Goal: Information Seeking & Learning: Check status

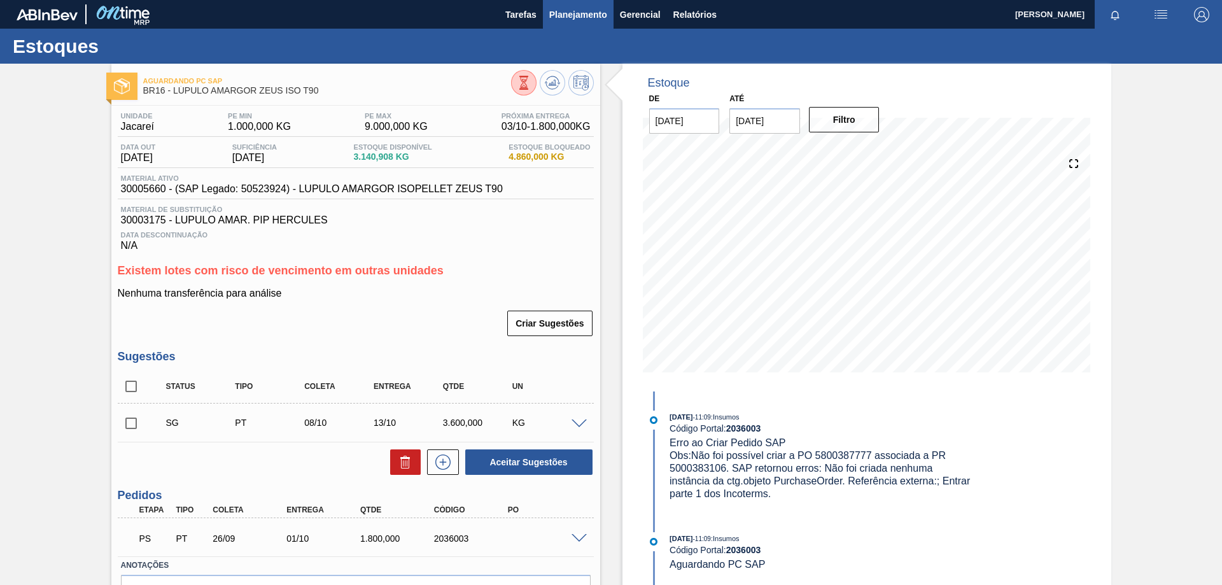
click at [580, 17] on span "Planejamento" at bounding box center [578, 14] width 58 height 15
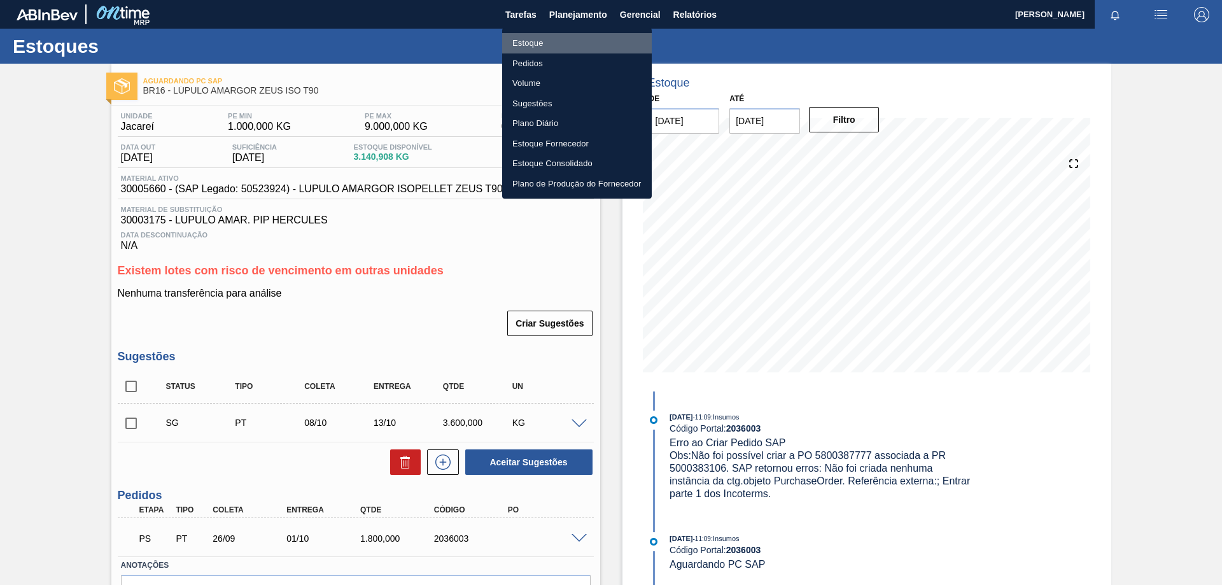
click at [536, 42] on li "Estoque" at bounding box center [577, 43] width 150 height 20
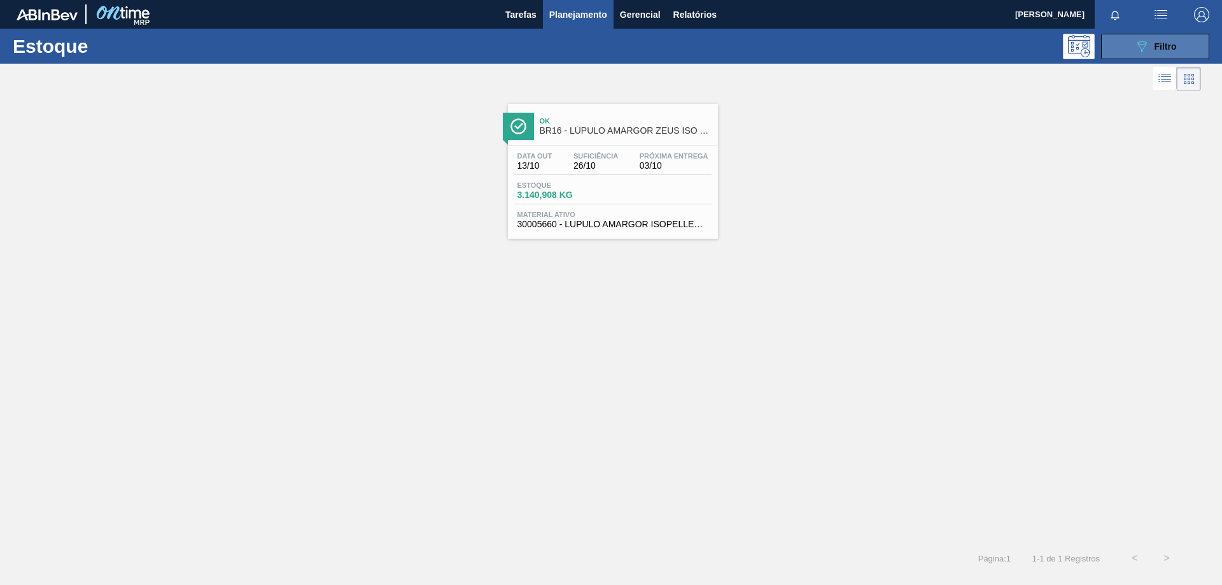
click at [1143, 49] on icon "089F7B8B-B2A5-4AFE-B5C0-19BA573D28AC" at bounding box center [1141, 46] width 15 height 15
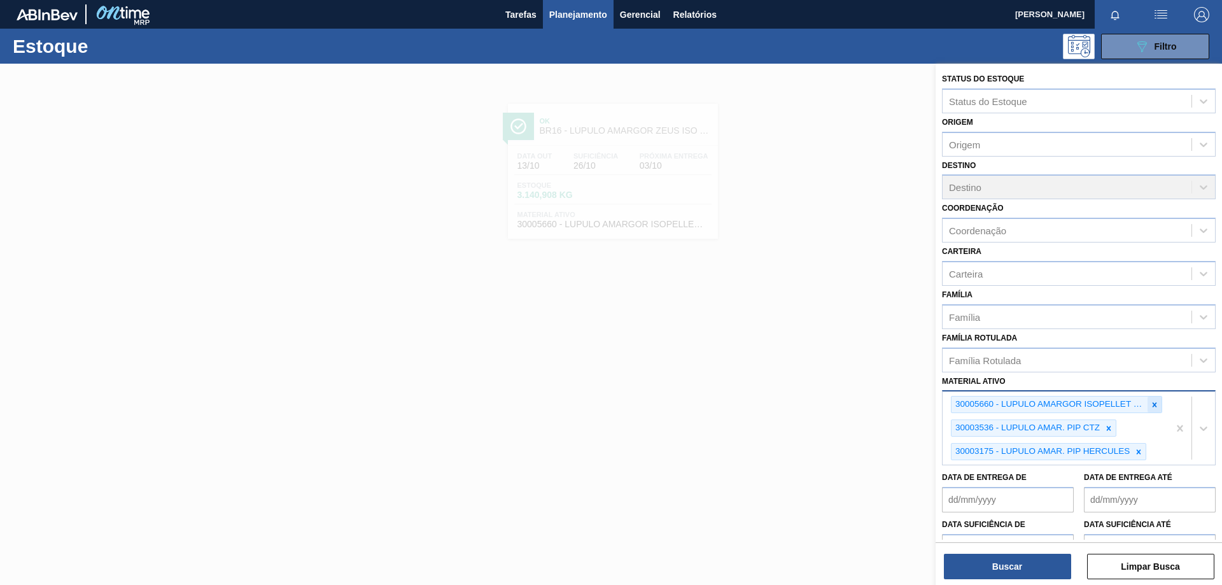
click at [1152, 402] on icon at bounding box center [1154, 404] width 9 height 9
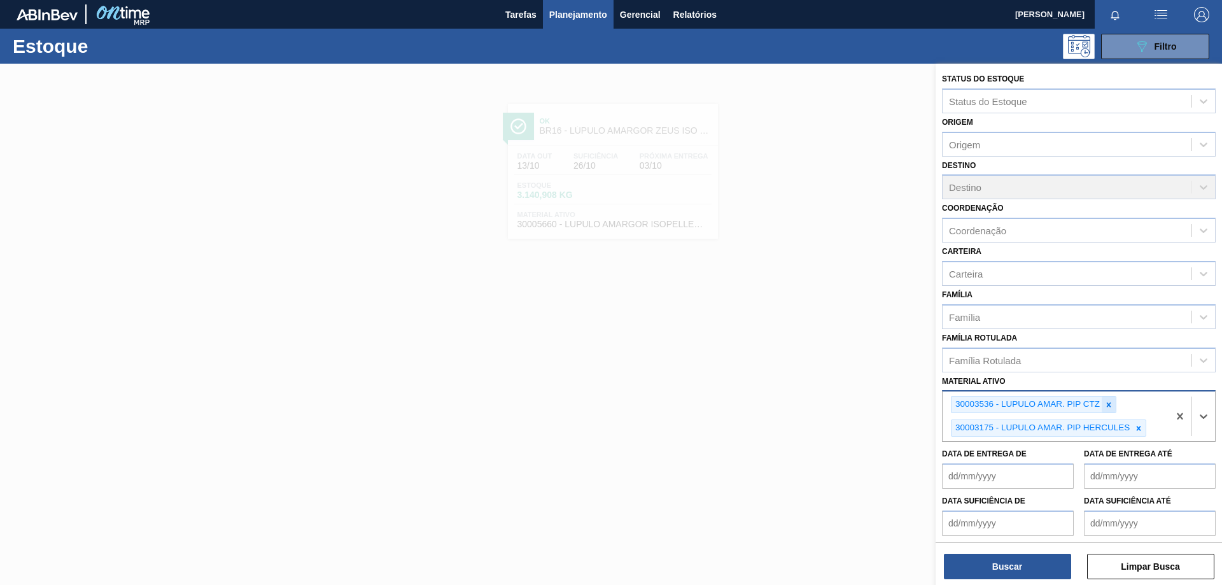
click at [1109, 402] on icon at bounding box center [1108, 404] width 9 height 9
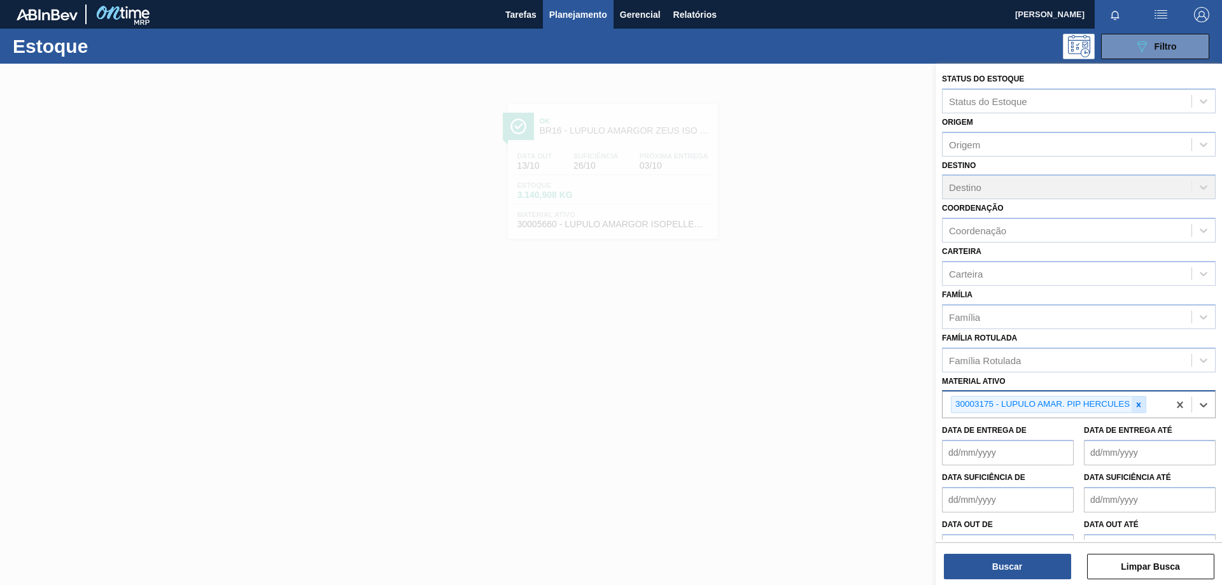
click at [1140, 403] on icon at bounding box center [1138, 404] width 4 height 4
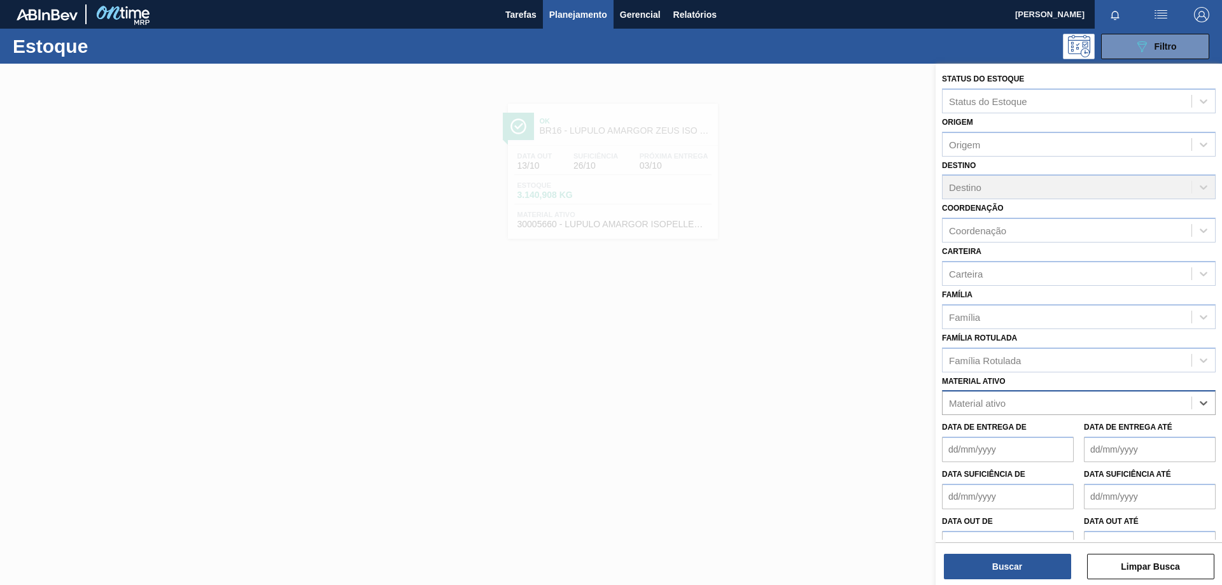
drag, startPoint x: 1124, startPoint y: 403, endPoint x: 1114, endPoint y: 399, distance: 10.9
click at [1117, 400] on div "Material ativo" at bounding box center [1066, 403] width 249 height 18
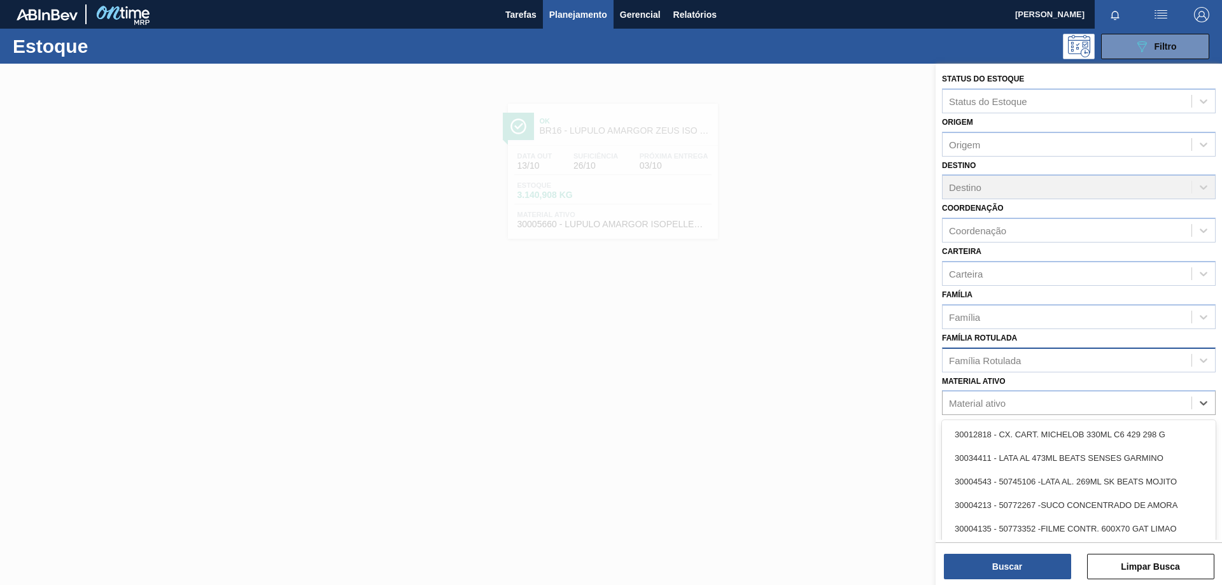
paste ativo "30005660"
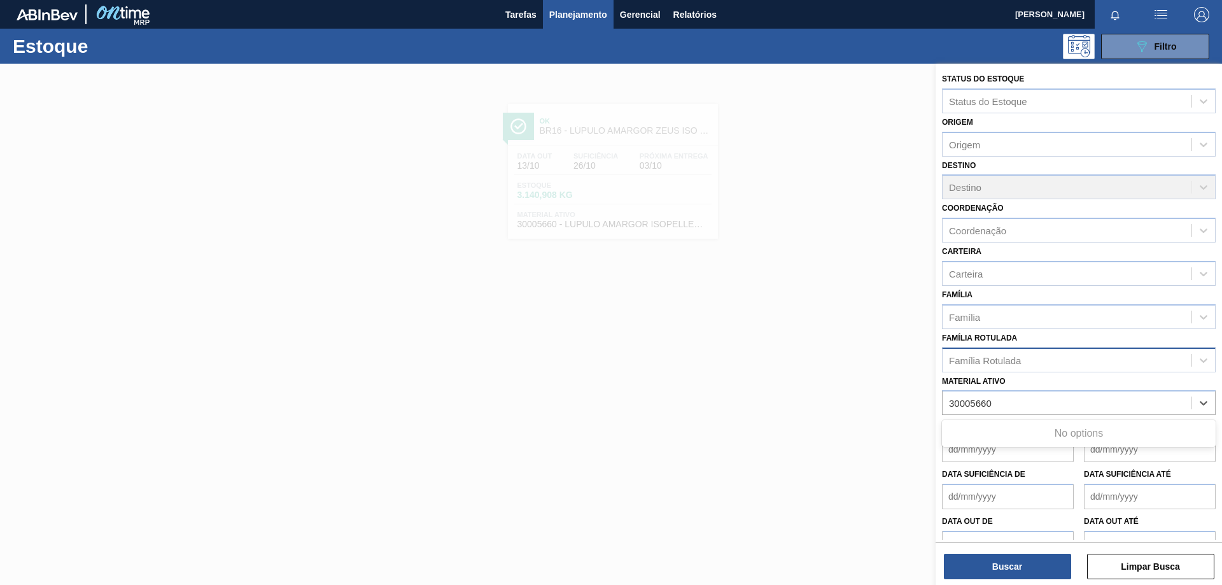
type ativo "30005660"
click at [754, 381] on div at bounding box center [611, 356] width 1222 height 585
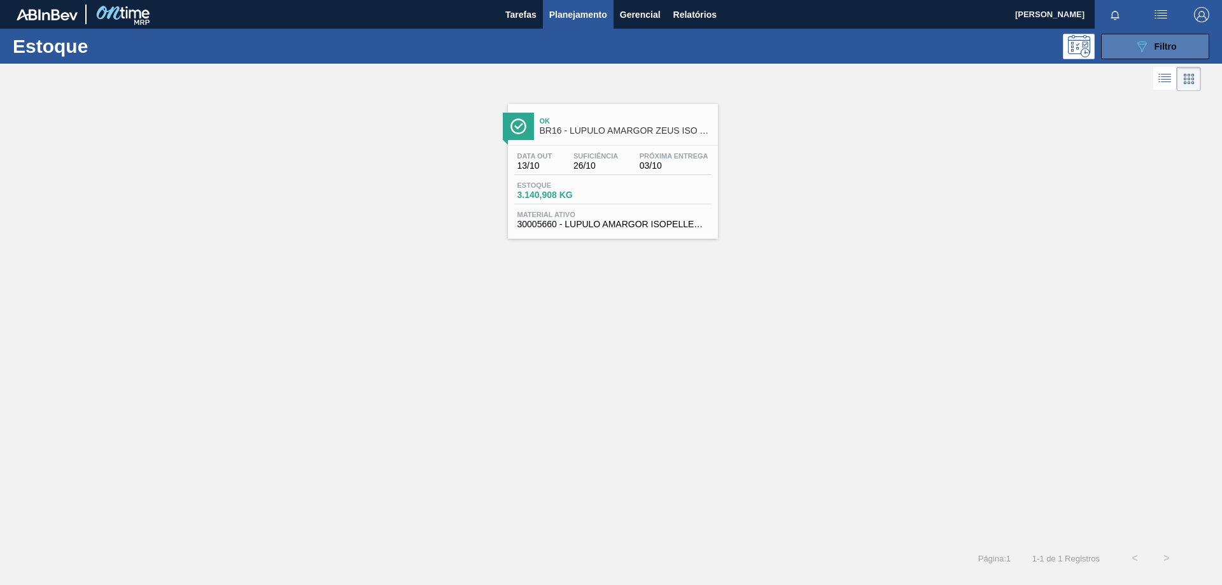
click at [1165, 53] on div "089F7B8B-B2A5-4AFE-B5C0-19BA573D28AC Filtro" at bounding box center [1155, 46] width 43 height 15
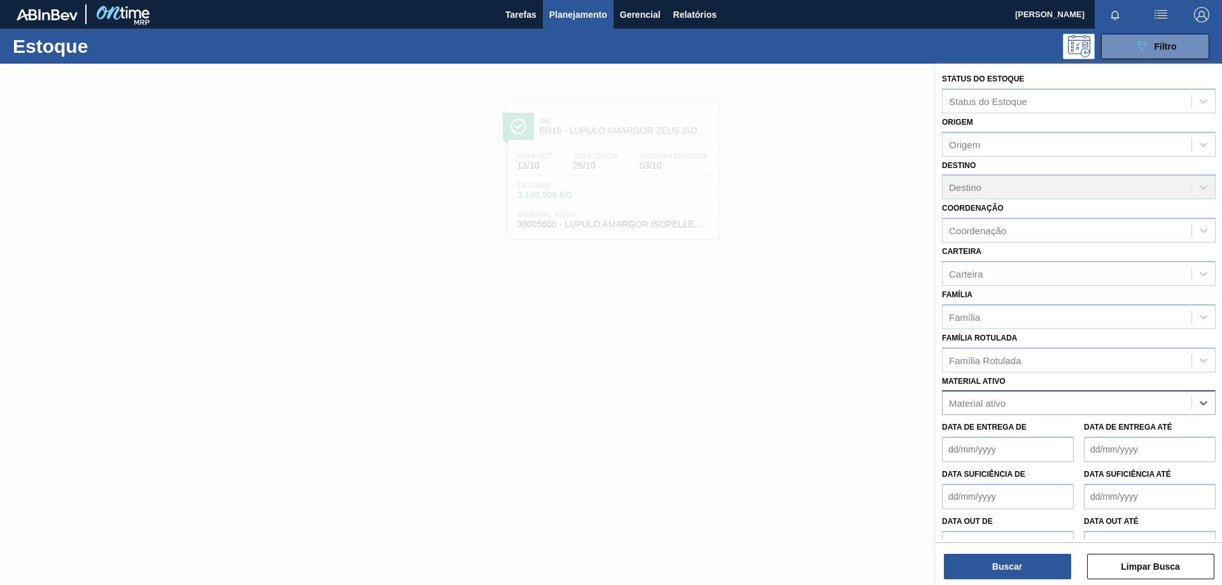
paste ativo "30005660"
type ativo "30005660"
click at [990, 404] on div "Material ativo" at bounding box center [977, 403] width 57 height 11
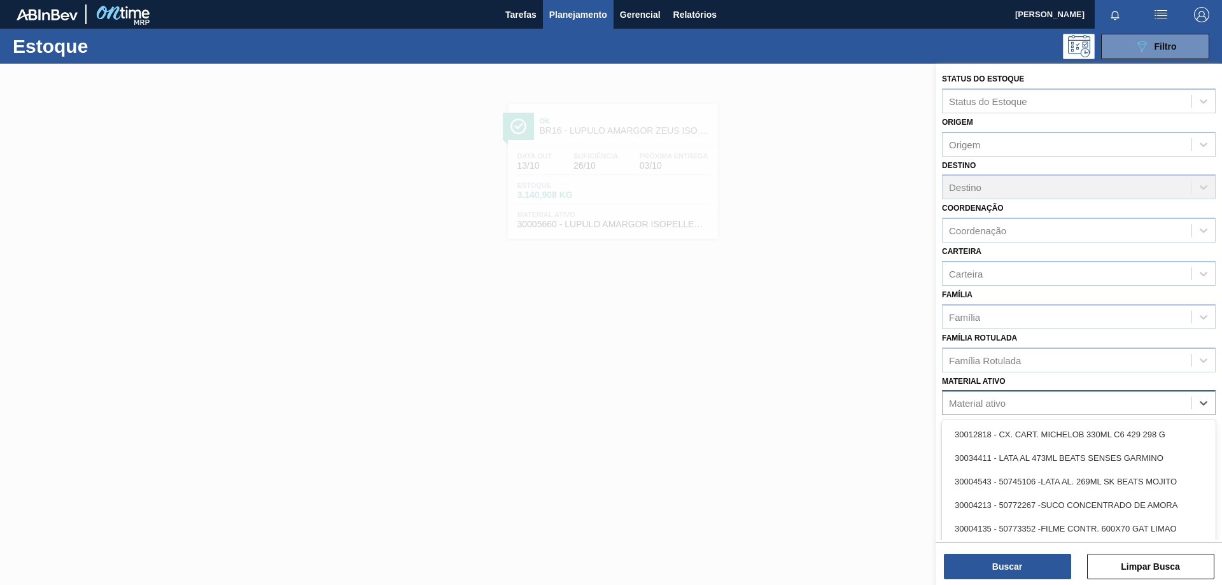
paste ativo "30005660"
type ativo "30005660"
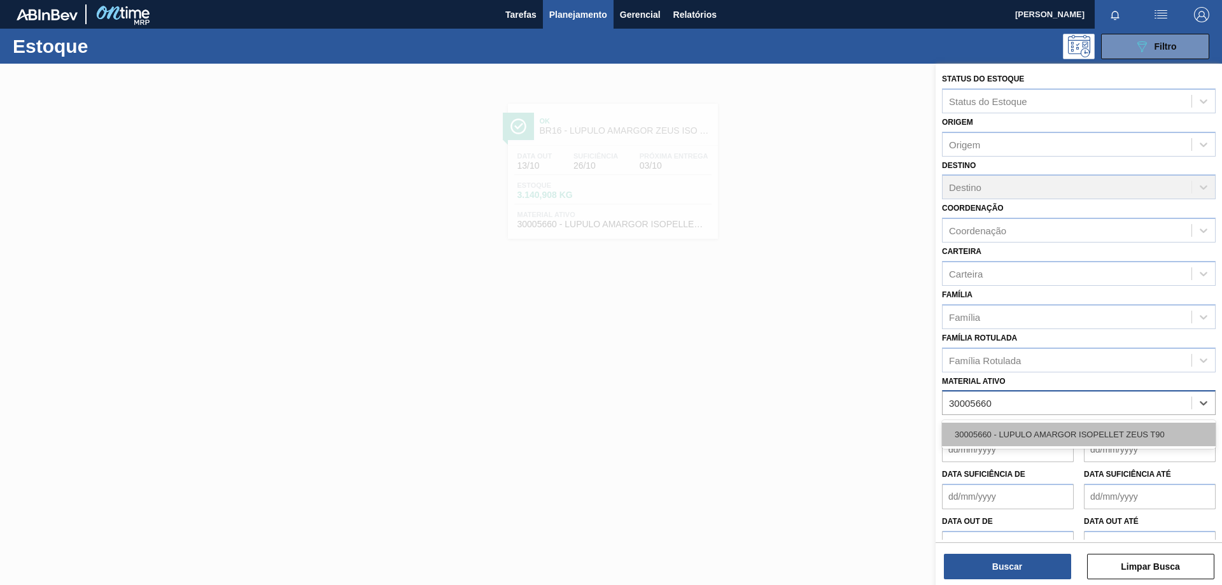
click at [991, 424] on div "30005660 - LUPULO AMARGOR ISOPELLET ZEUS T90" at bounding box center [1079, 435] width 274 height 24
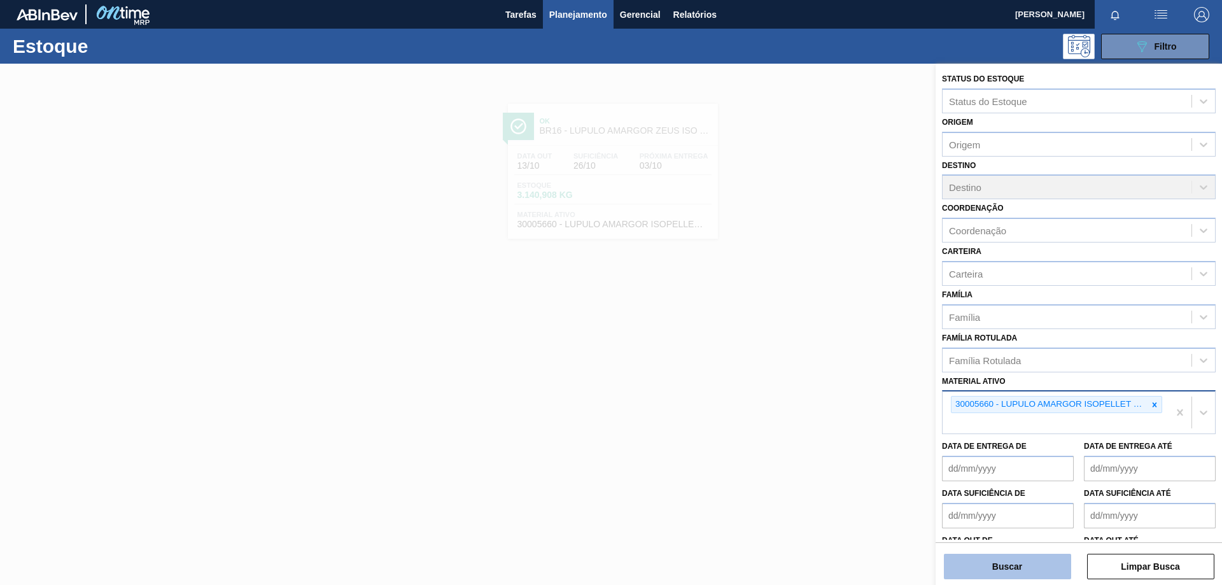
click at [996, 562] on button "Buscar" at bounding box center [1007, 566] width 127 height 25
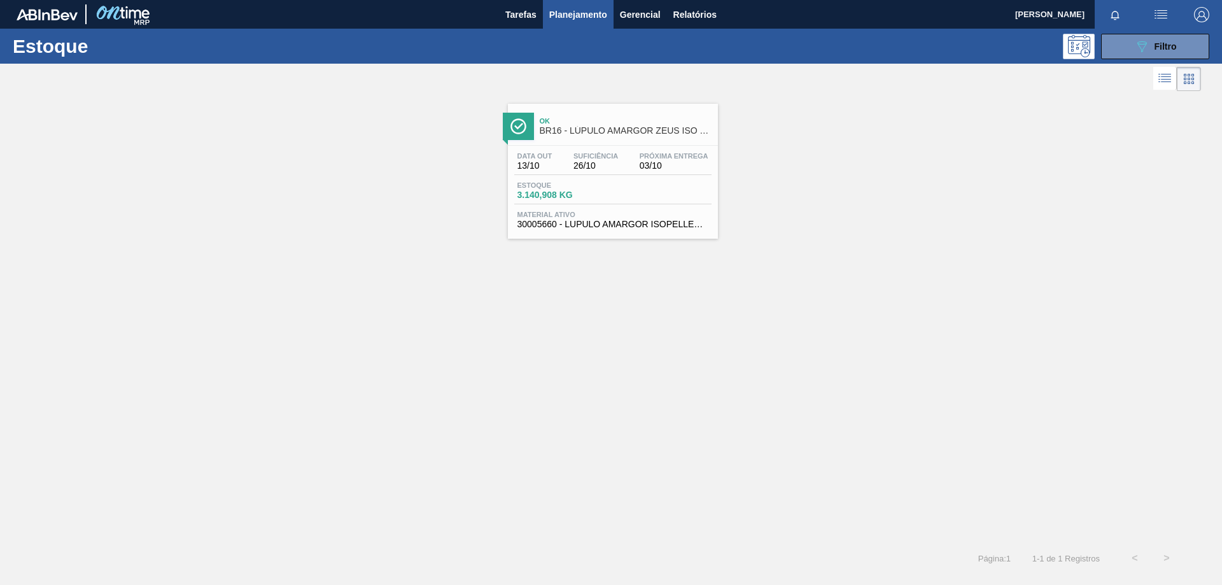
click at [669, 186] on div "Estoque 3.140,908 KG" at bounding box center [612, 192] width 197 height 23
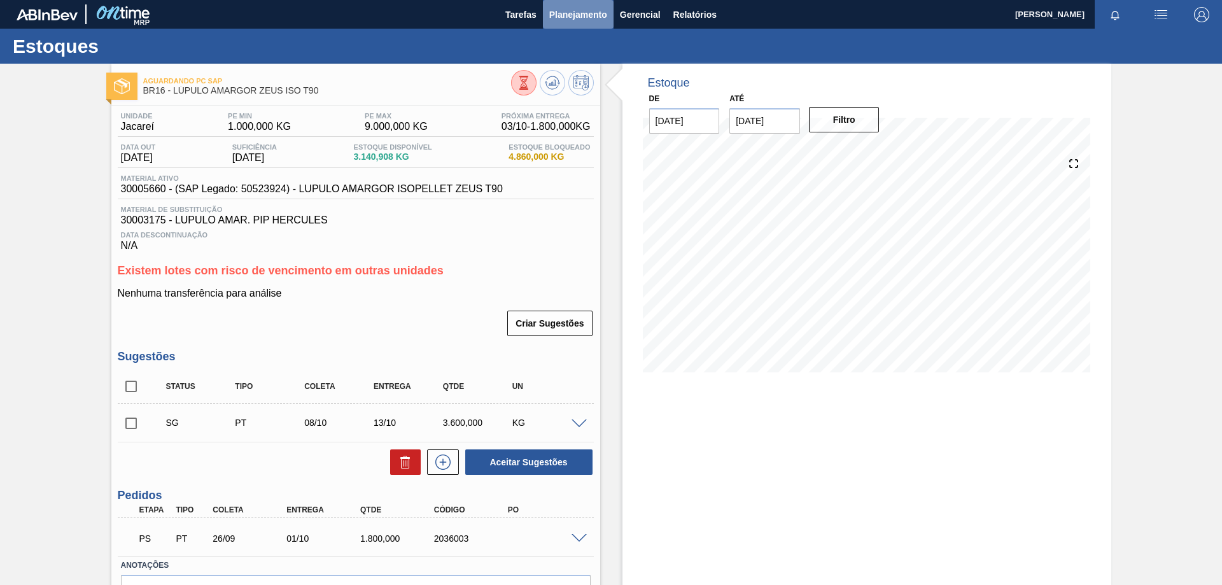
click at [592, 13] on span "Planejamento" at bounding box center [578, 14] width 58 height 15
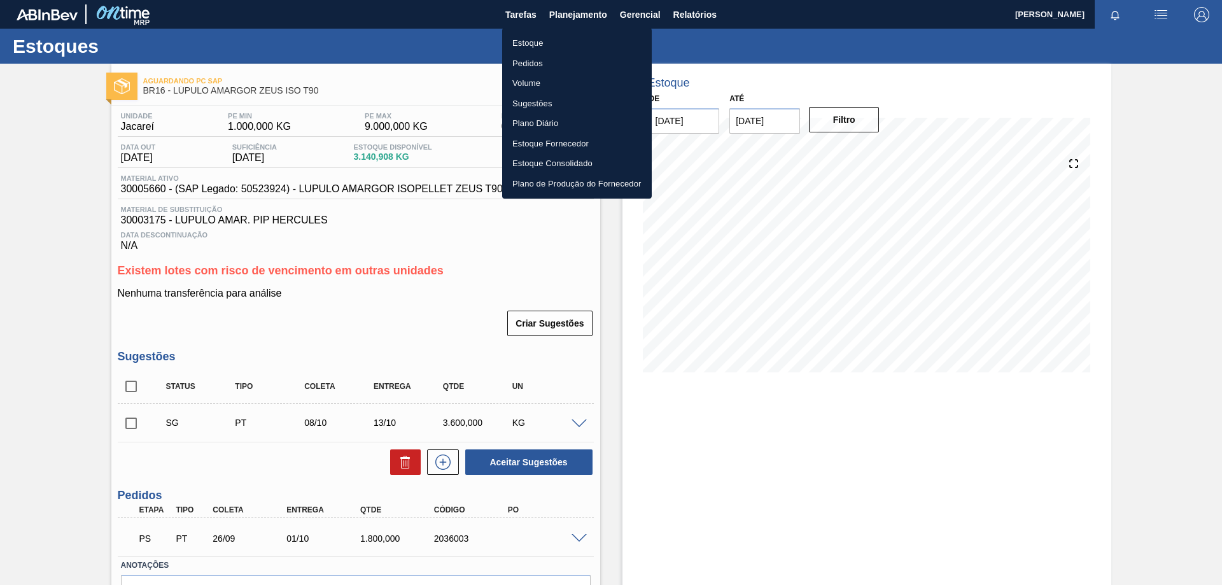
click at [535, 44] on li "Estoque" at bounding box center [577, 43] width 150 height 20
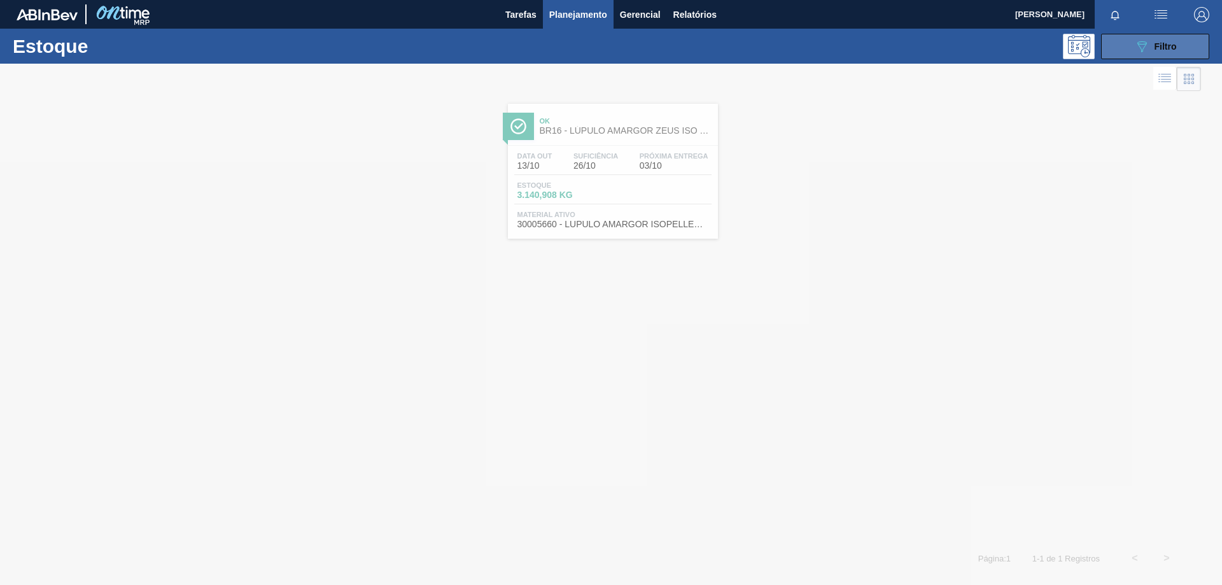
click at [1169, 45] on span "Filtro" at bounding box center [1165, 46] width 22 height 10
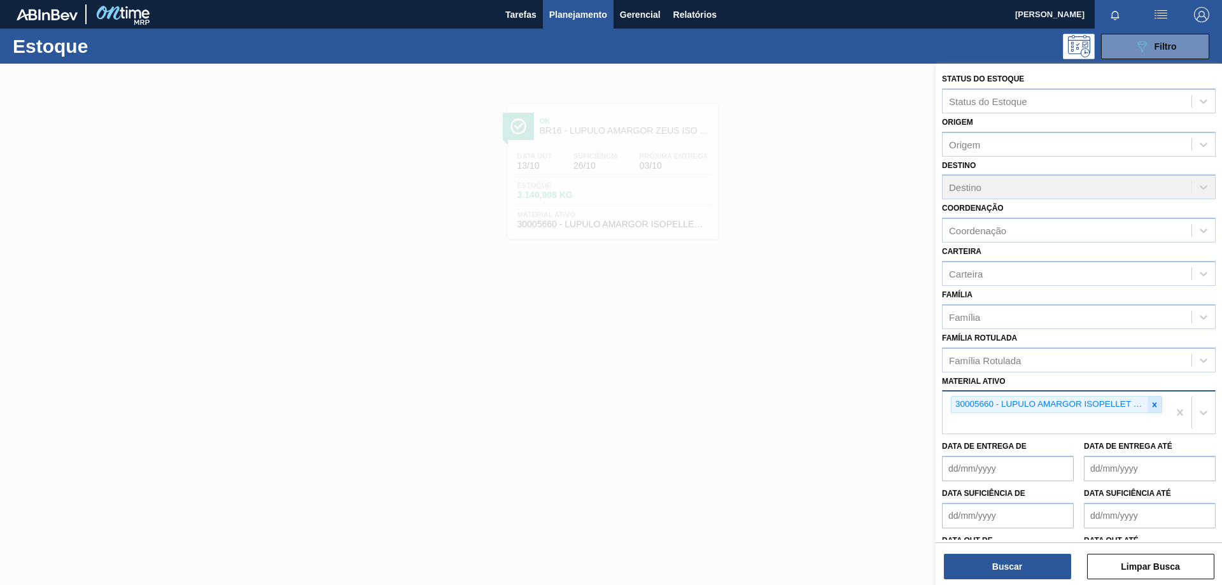
click at [1152, 403] on icon at bounding box center [1154, 404] width 4 height 4
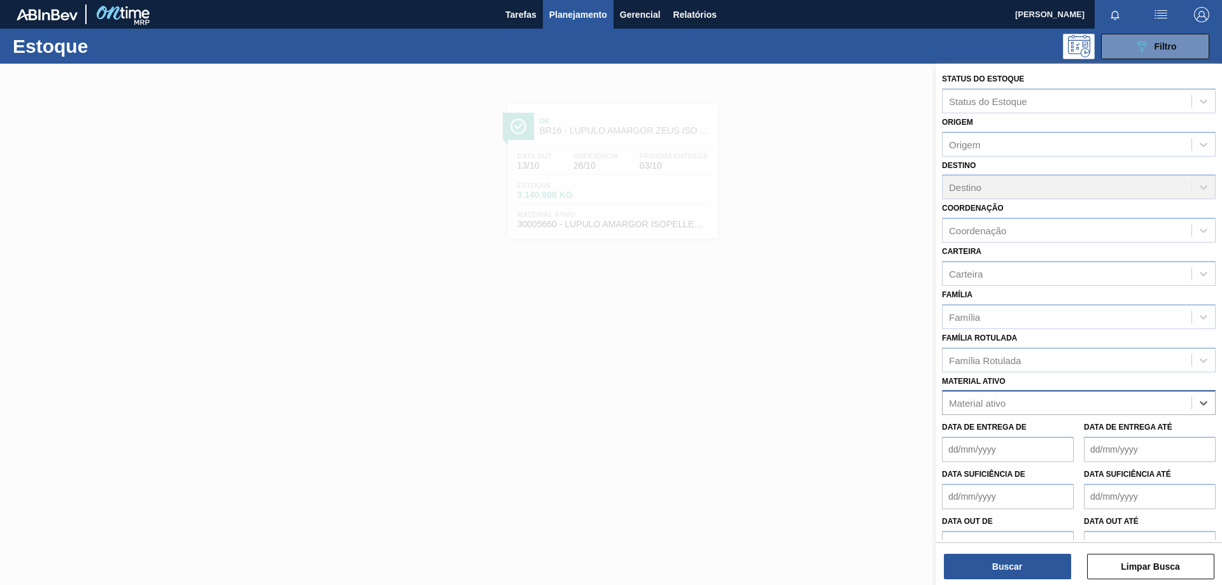
paste ativo "30003602"
type ativo "30003602"
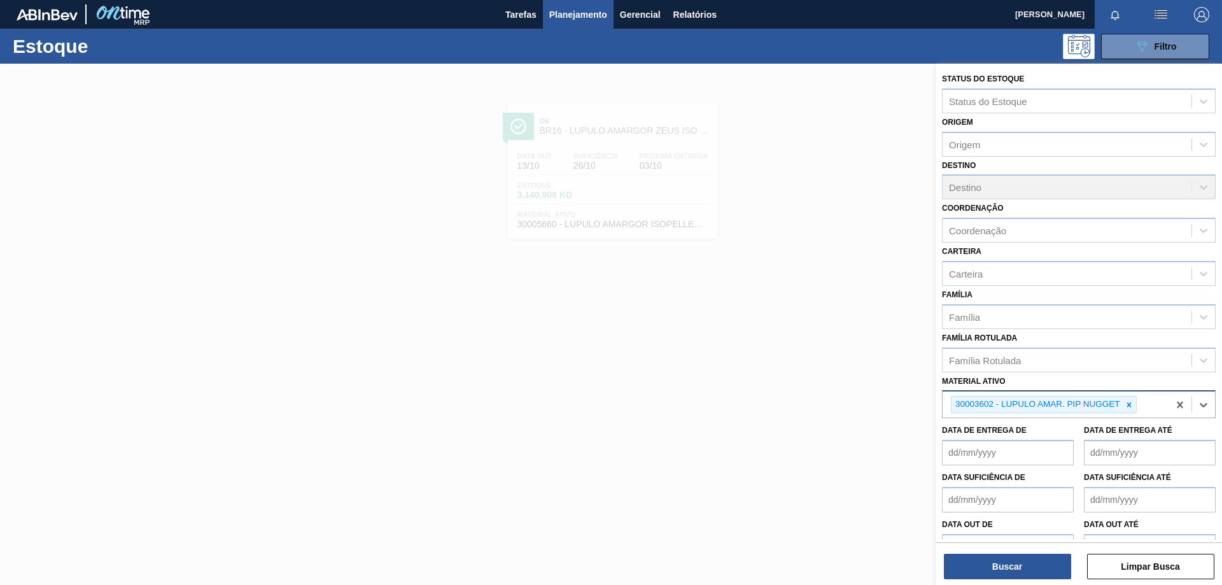
click at [988, 582] on div "Status do Estoque Status do Estoque Origem Origem Destino Destino Coordenação C…" at bounding box center [1078, 326] width 286 height 524
click at [987, 575] on button "Buscar" at bounding box center [1007, 566] width 127 height 25
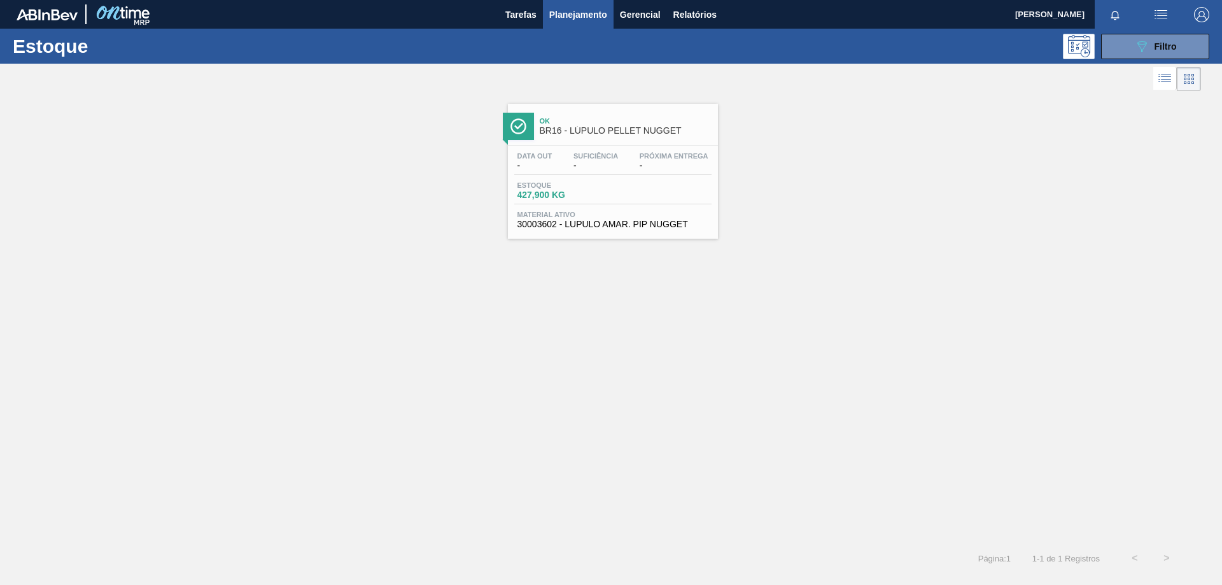
click at [669, 193] on div "Estoque 427,900 KG" at bounding box center [612, 192] width 197 height 23
